Goal: Information Seeking & Learning: Learn about a topic

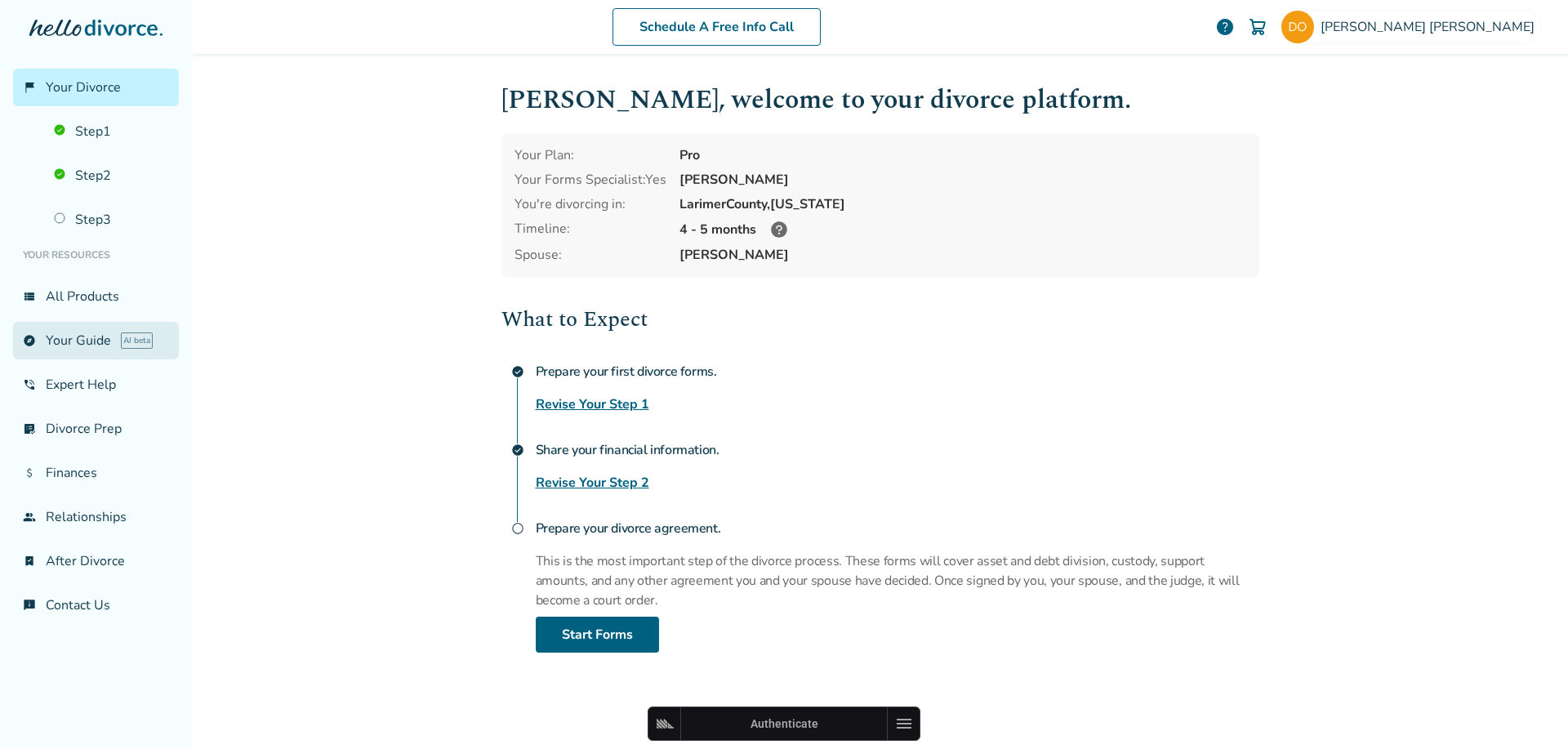
click at [70, 324] on link "explore Your Guide AI beta" at bounding box center [96, 340] width 166 height 37
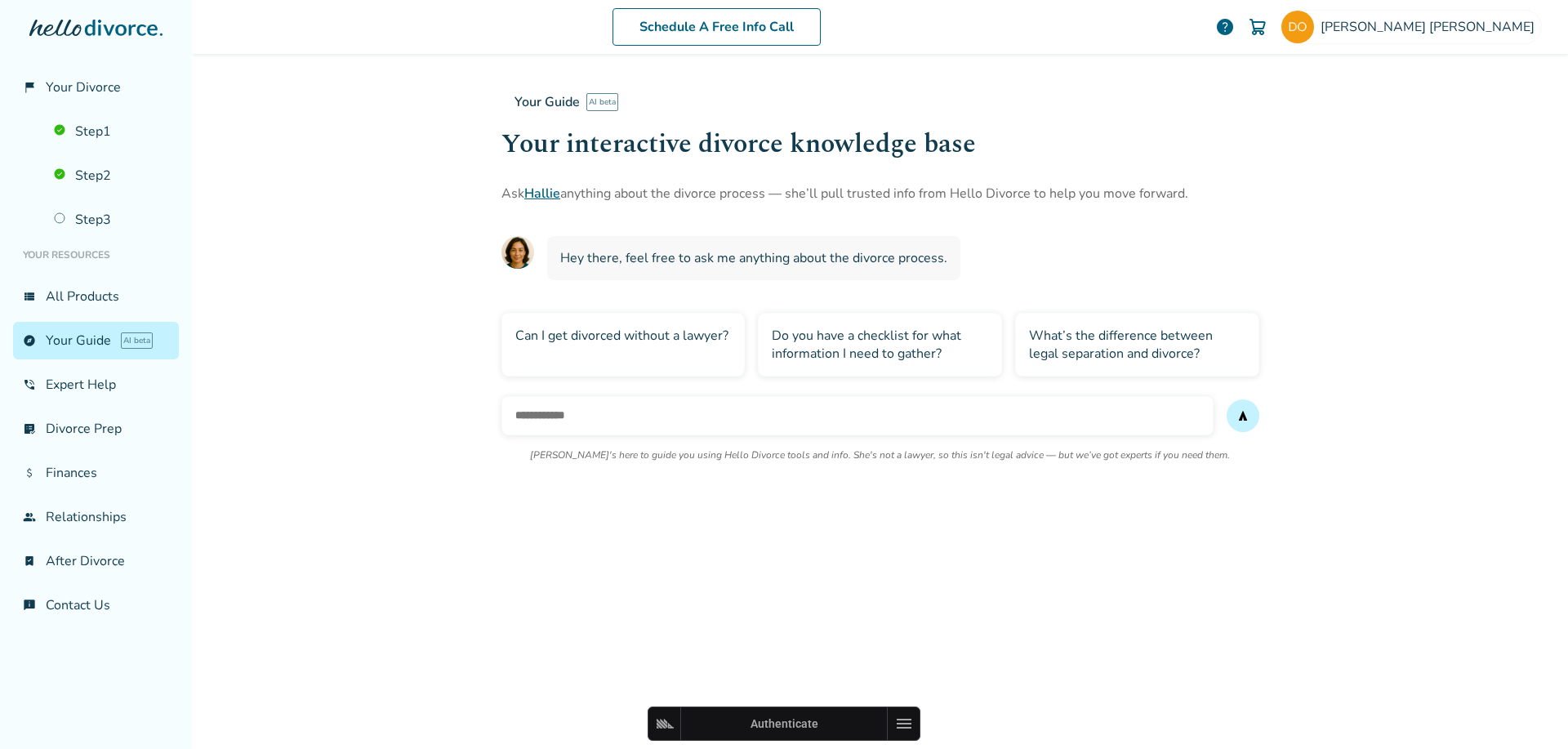
click at [576, 354] on div "Can I get divorced without a lawyer?" at bounding box center [623, 345] width 244 height 64
